Goal: Task Accomplishment & Management: Manage account settings

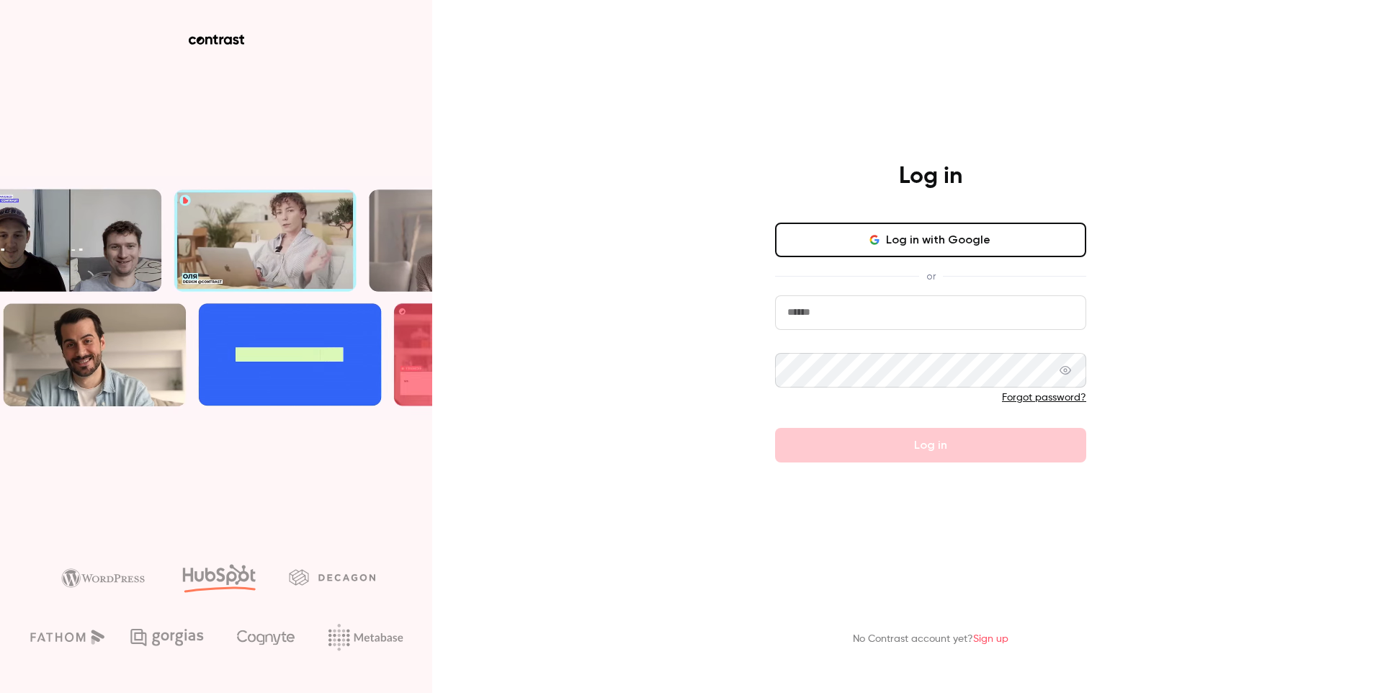
click at [922, 240] on button "Log in with Google" at bounding box center [930, 240] width 311 height 35
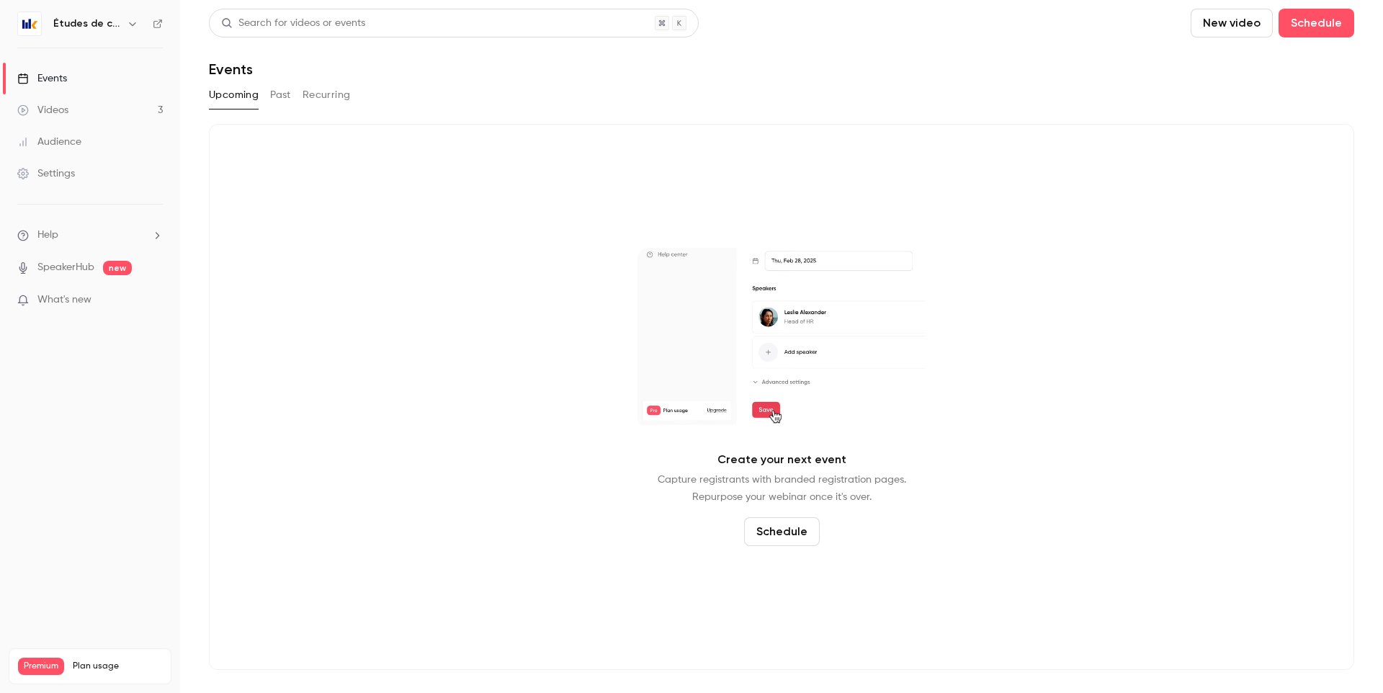
click at [111, 19] on h6 "Études de cas" at bounding box center [87, 24] width 68 height 14
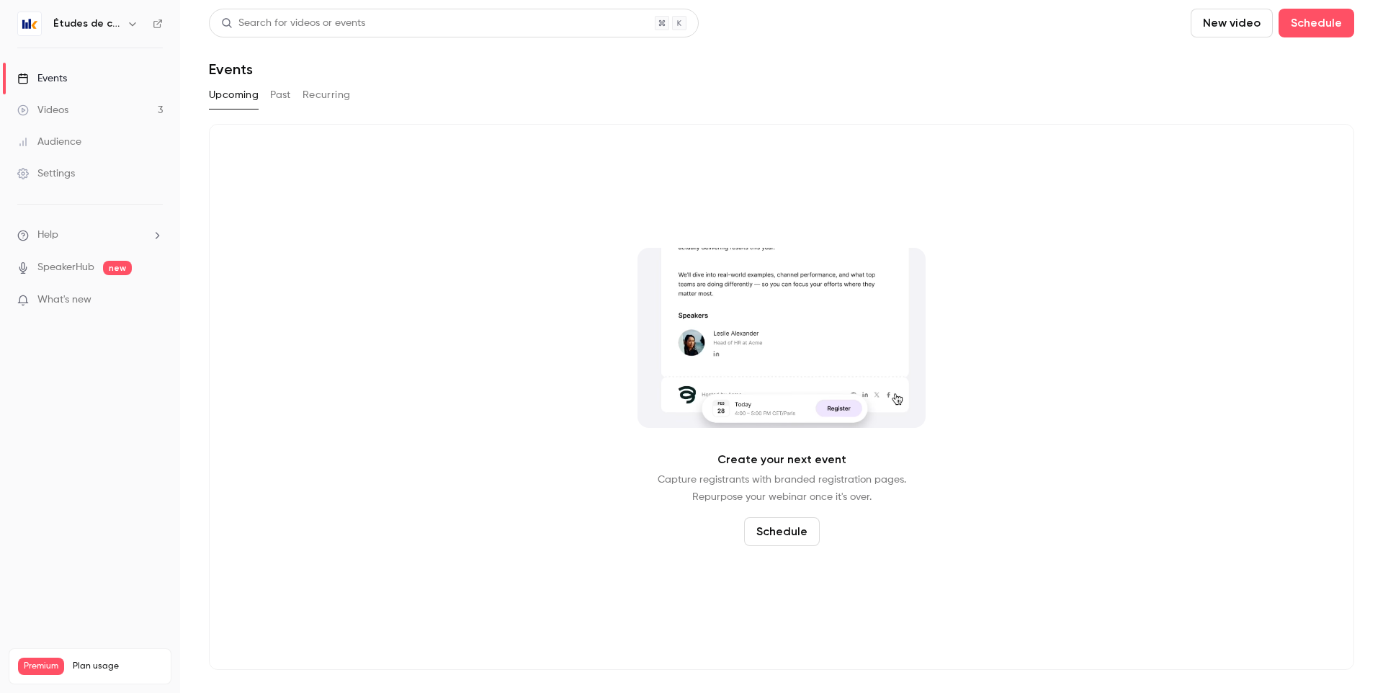
click at [133, 30] on button "button" at bounding box center [132, 23] width 17 height 17
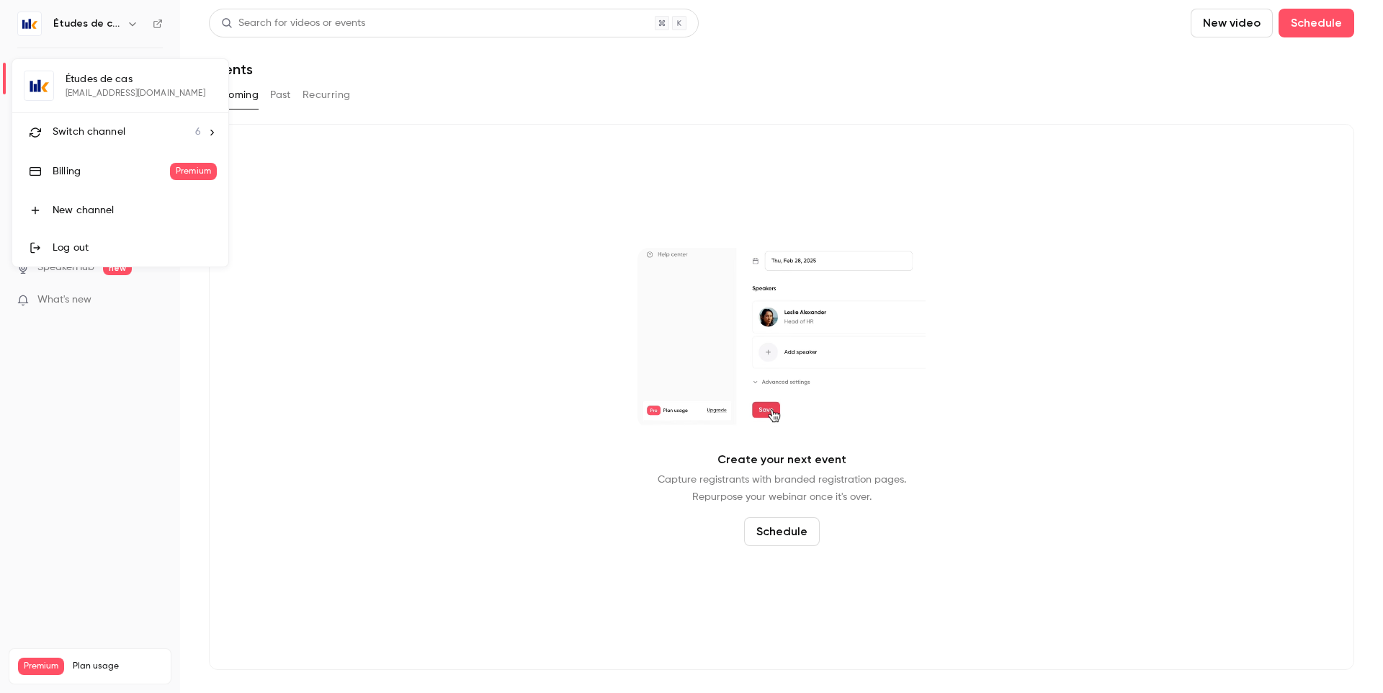
click at [134, 135] on div "Switch channel 6" at bounding box center [127, 132] width 148 height 15
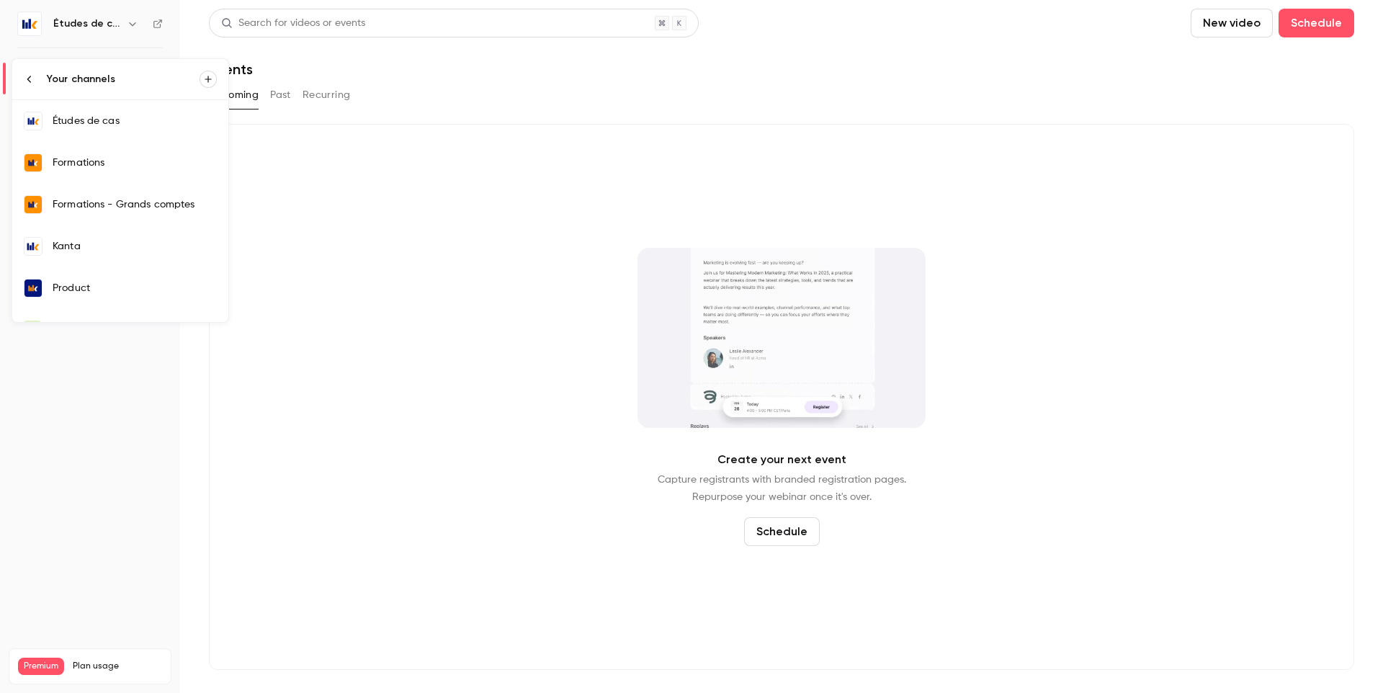
click at [97, 248] on div "Kanta" at bounding box center [135, 246] width 164 height 14
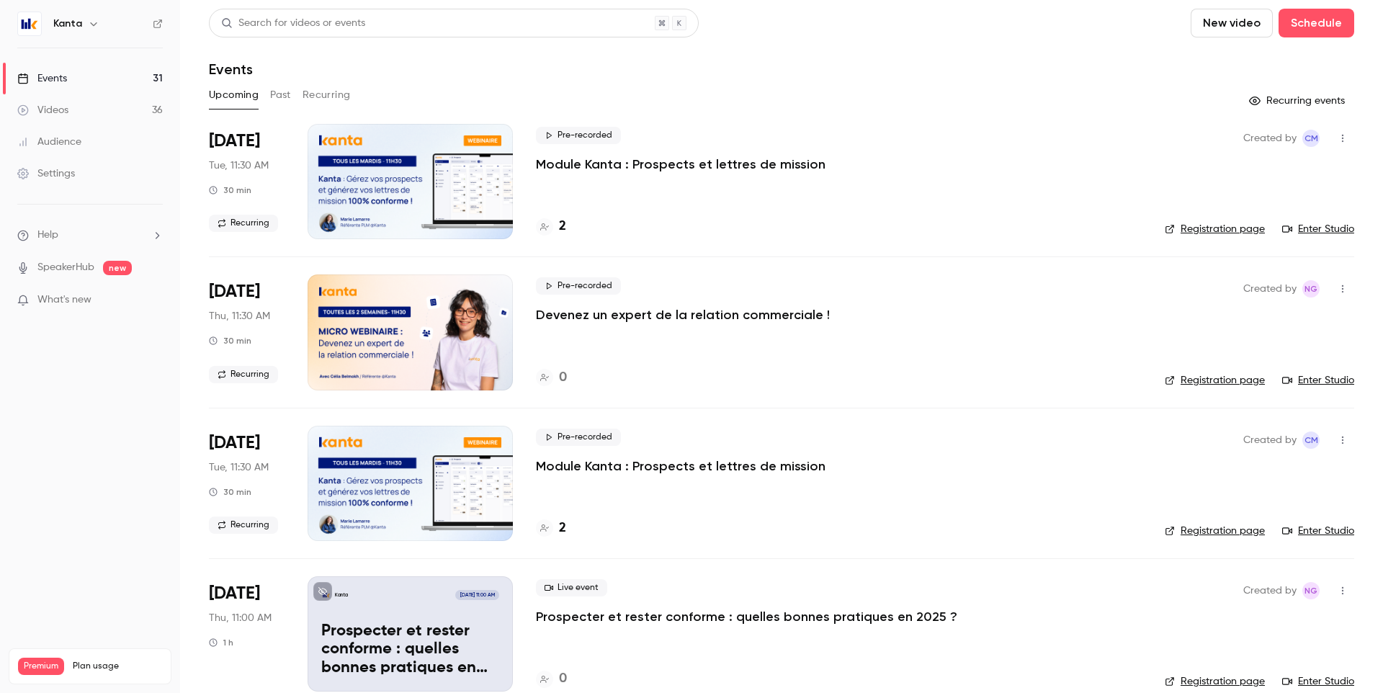
click at [394, 182] on div at bounding box center [410, 181] width 205 height 115
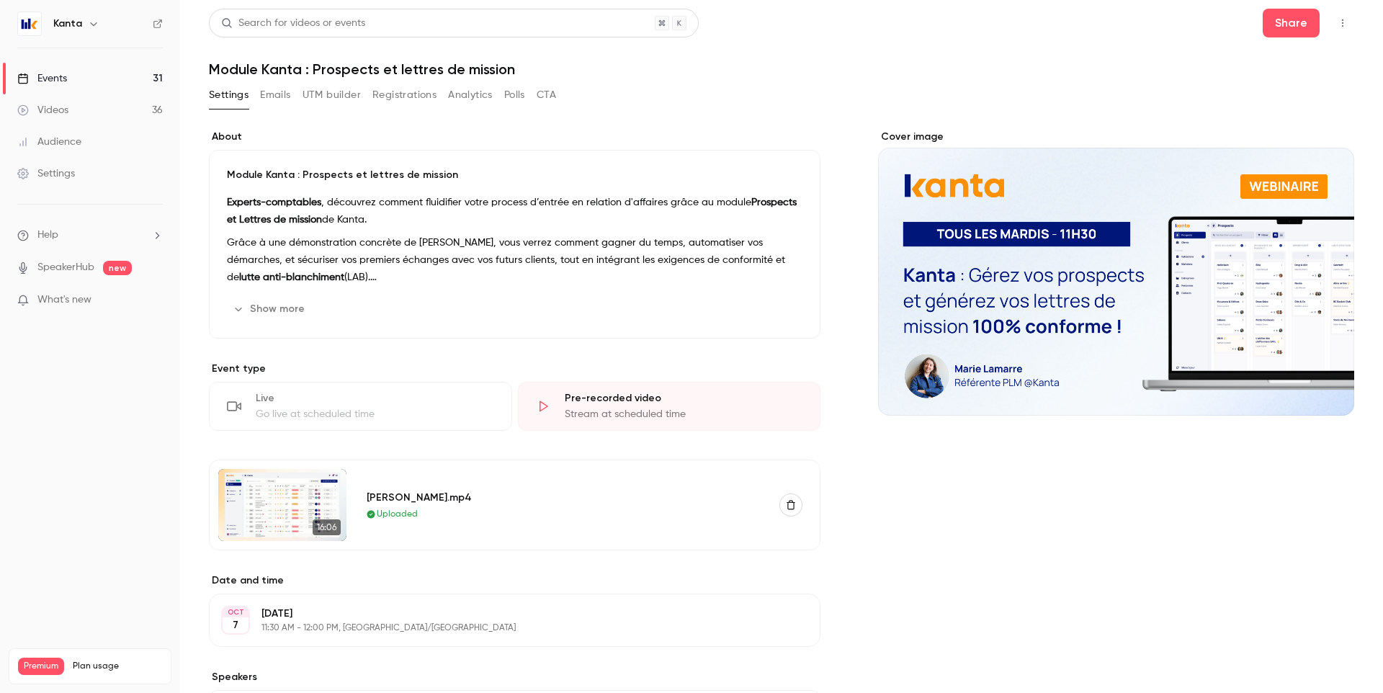
click at [139, 85] on link "Events 31" at bounding box center [90, 79] width 180 height 32
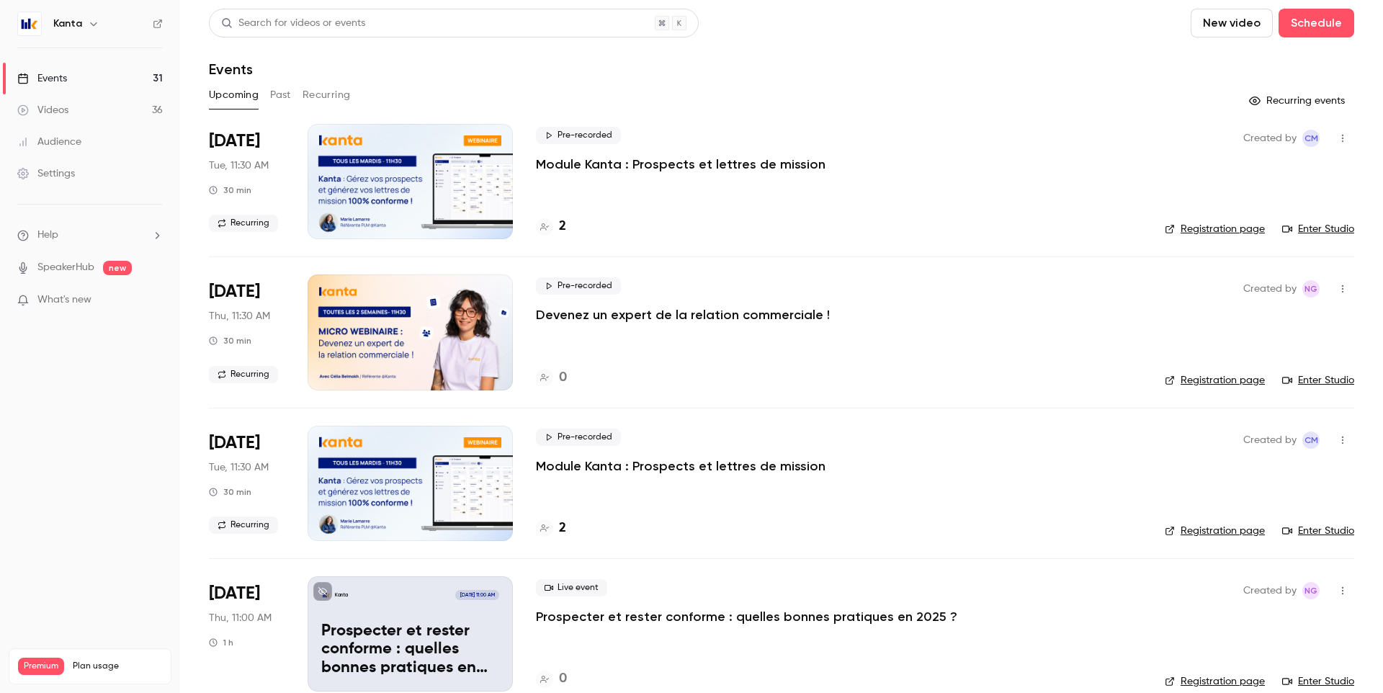
click at [560, 228] on h4 "2" at bounding box center [562, 226] width 7 height 19
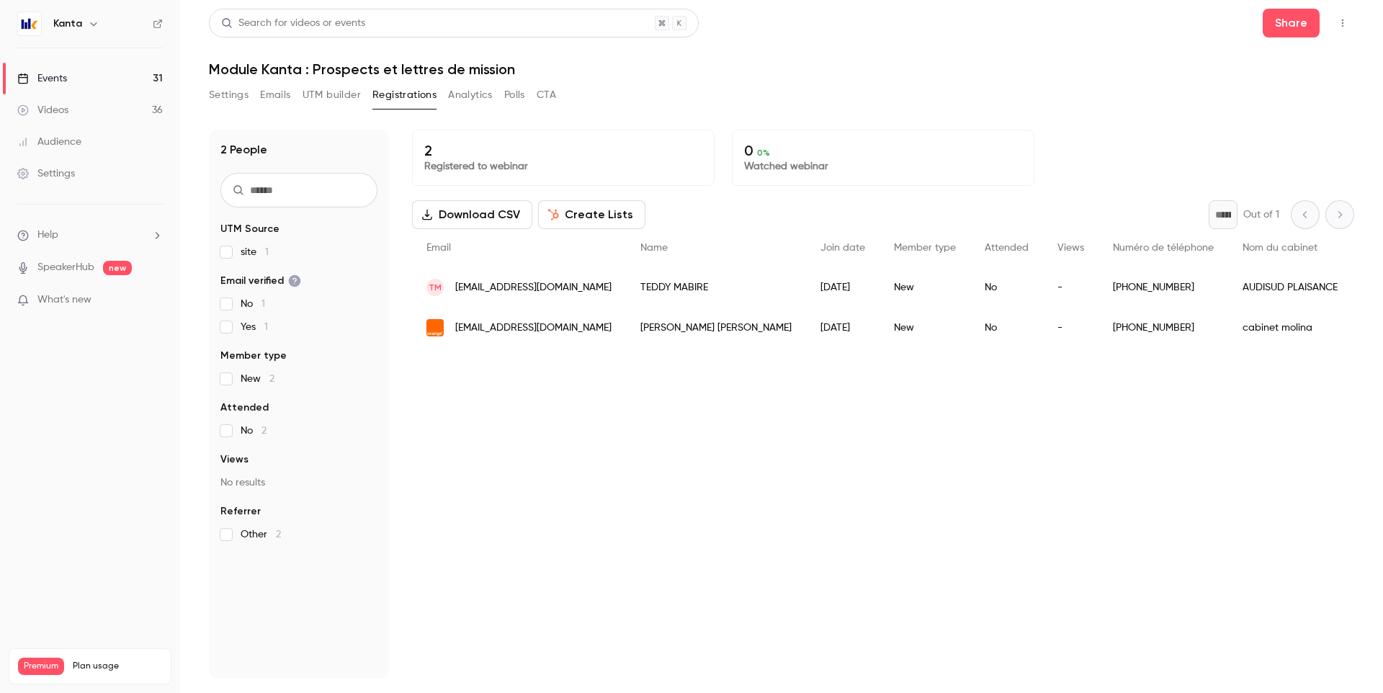
click at [125, 63] on link "Events 31" at bounding box center [90, 79] width 180 height 32
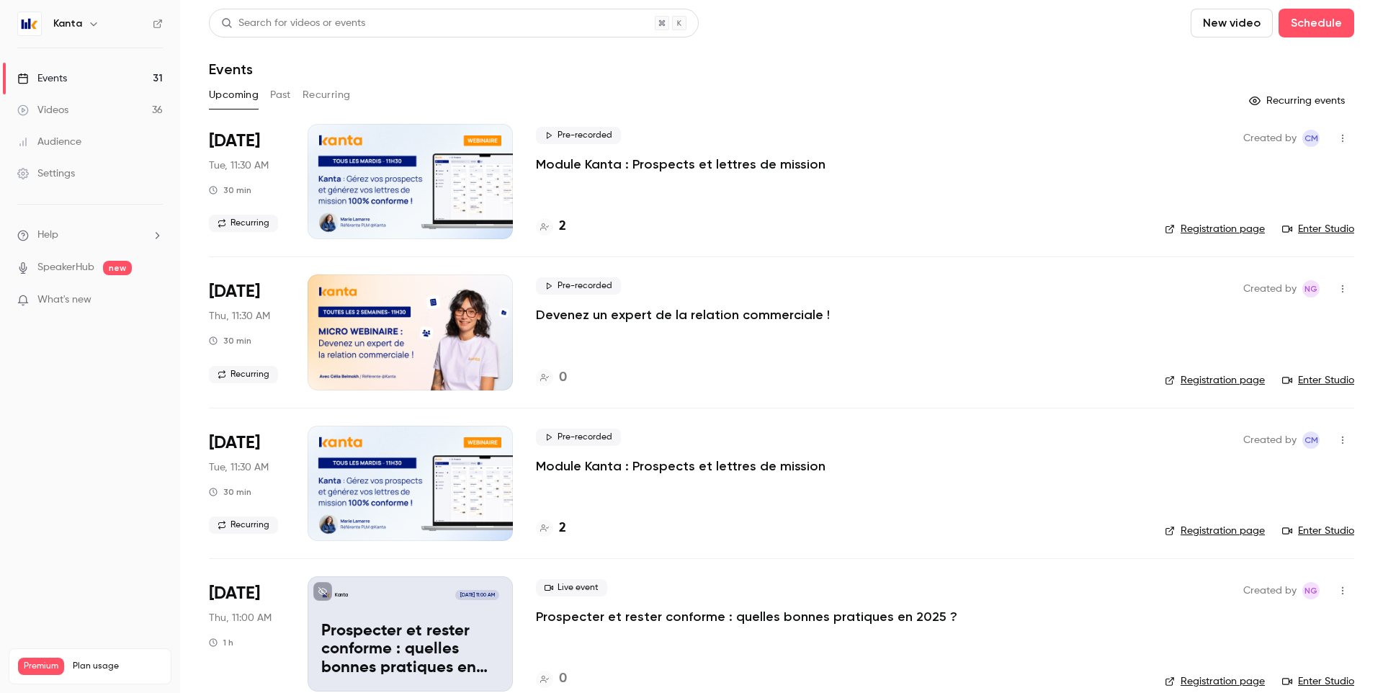
click at [1028, 86] on div "Upcoming Past Recurring" at bounding box center [781, 95] width 1145 height 23
click at [424, 170] on div at bounding box center [410, 181] width 205 height 115
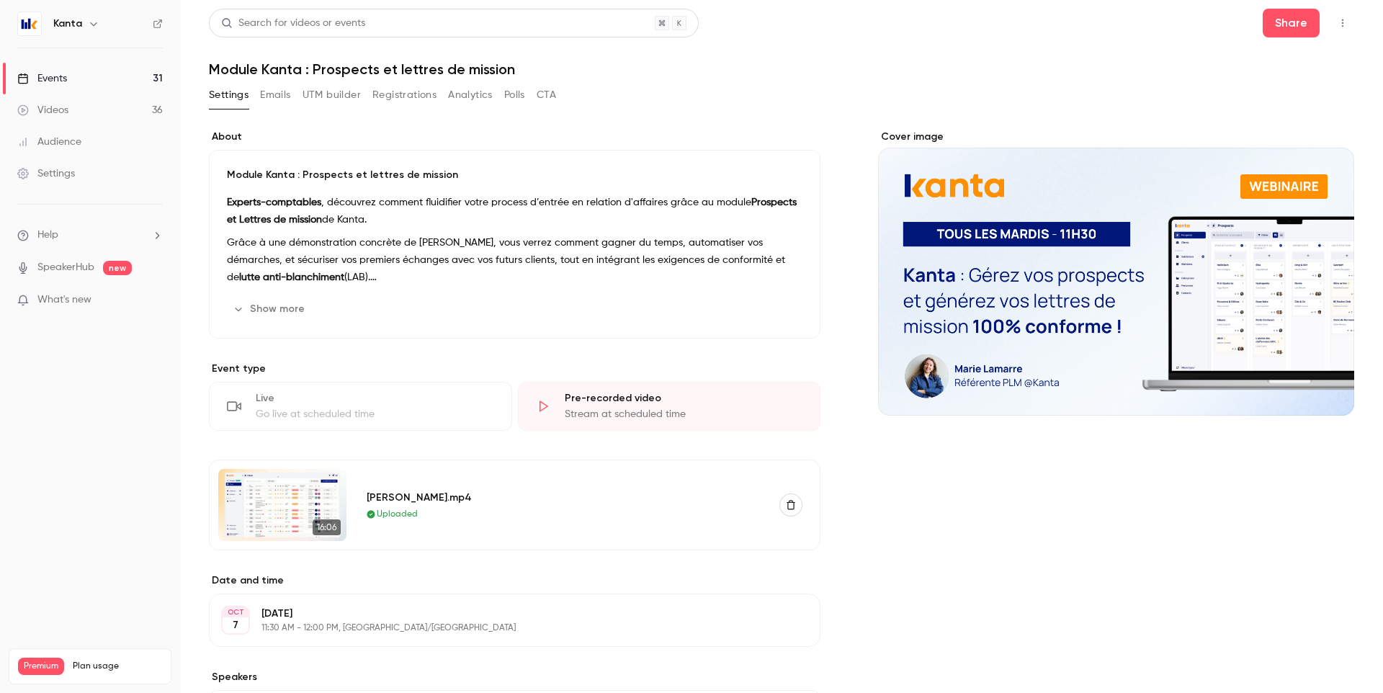
click at [342, 405] on div "Live" at bounding box center [375, 398] width 238 height 14
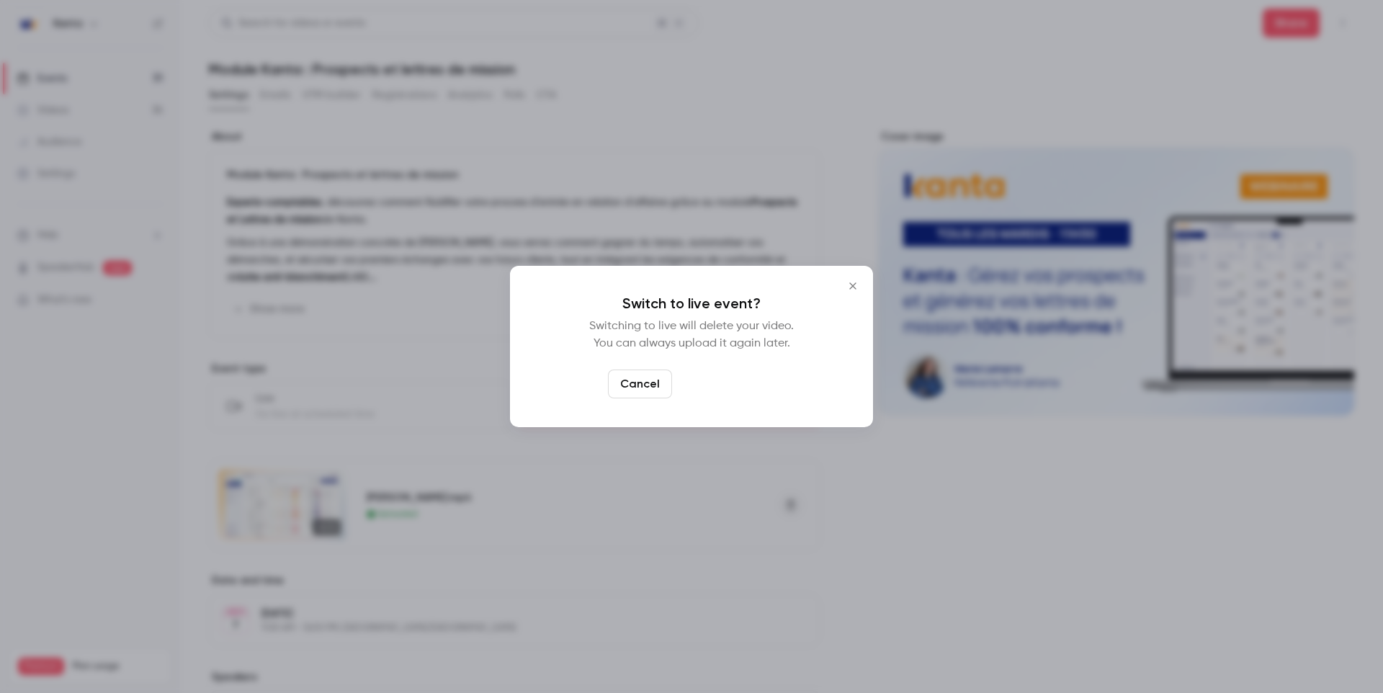
click at [763, 381] on button "Switch to live" at bounding box center [726, 383] width 97 height 29
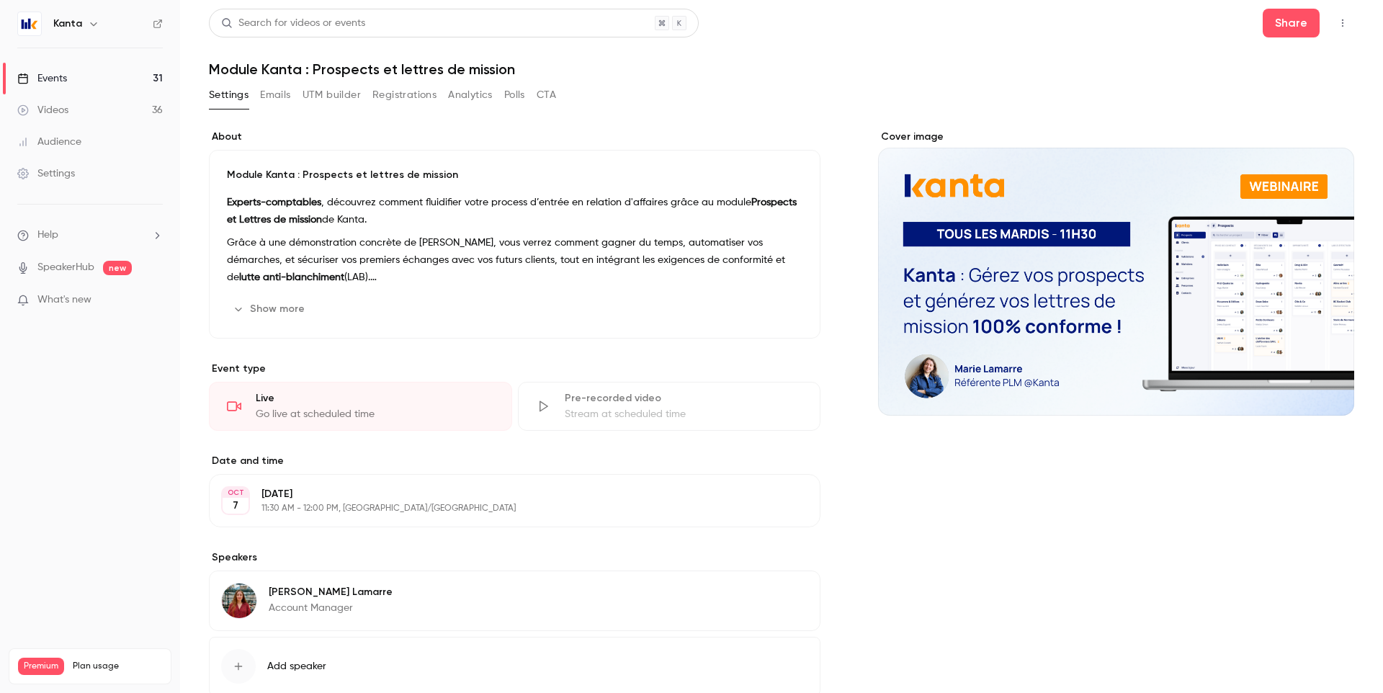
click at [119, 75] on link "Events 31" at bounding box center [90, 79] width 180 height 32
